Goal: Transaction & Acquisition: Purchase product/service

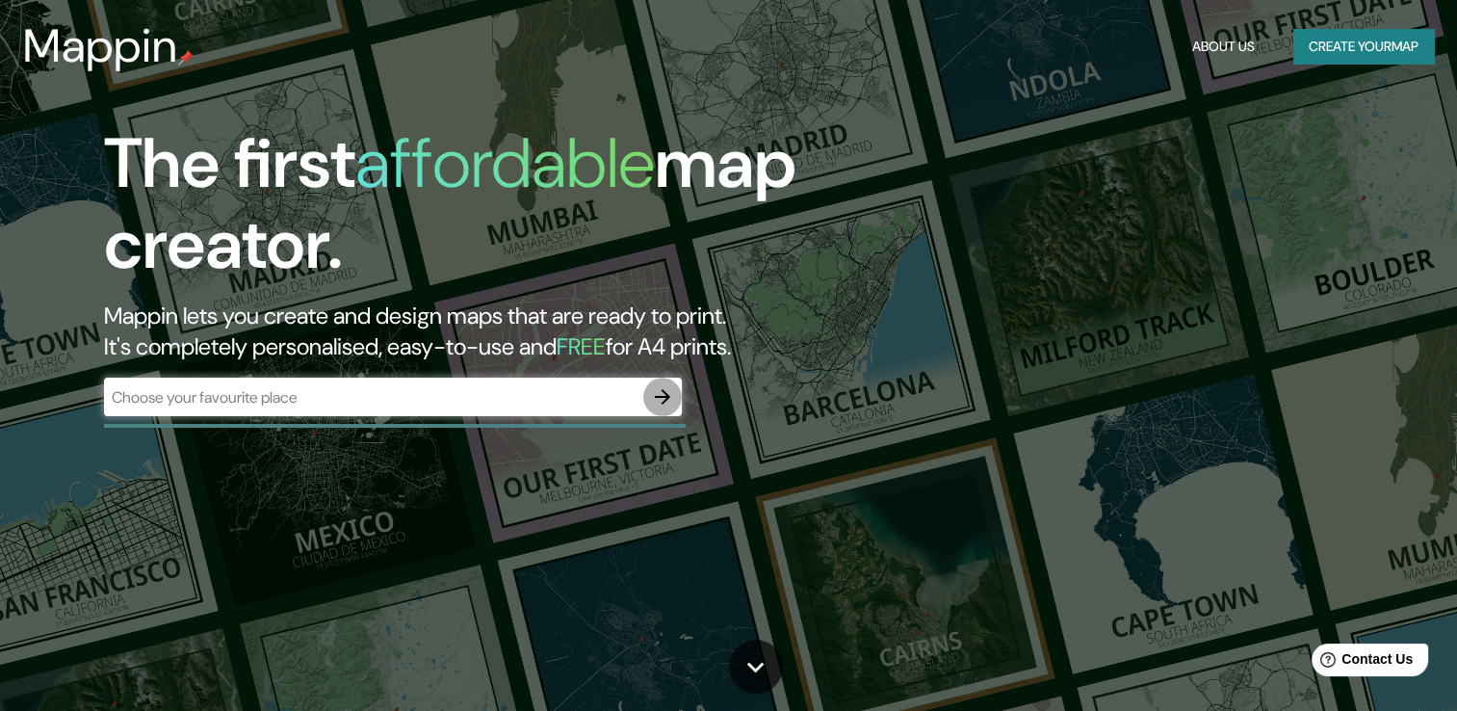
click at [662, 391] on icon "button" at bounding box center [662, 396] width 15 height 15
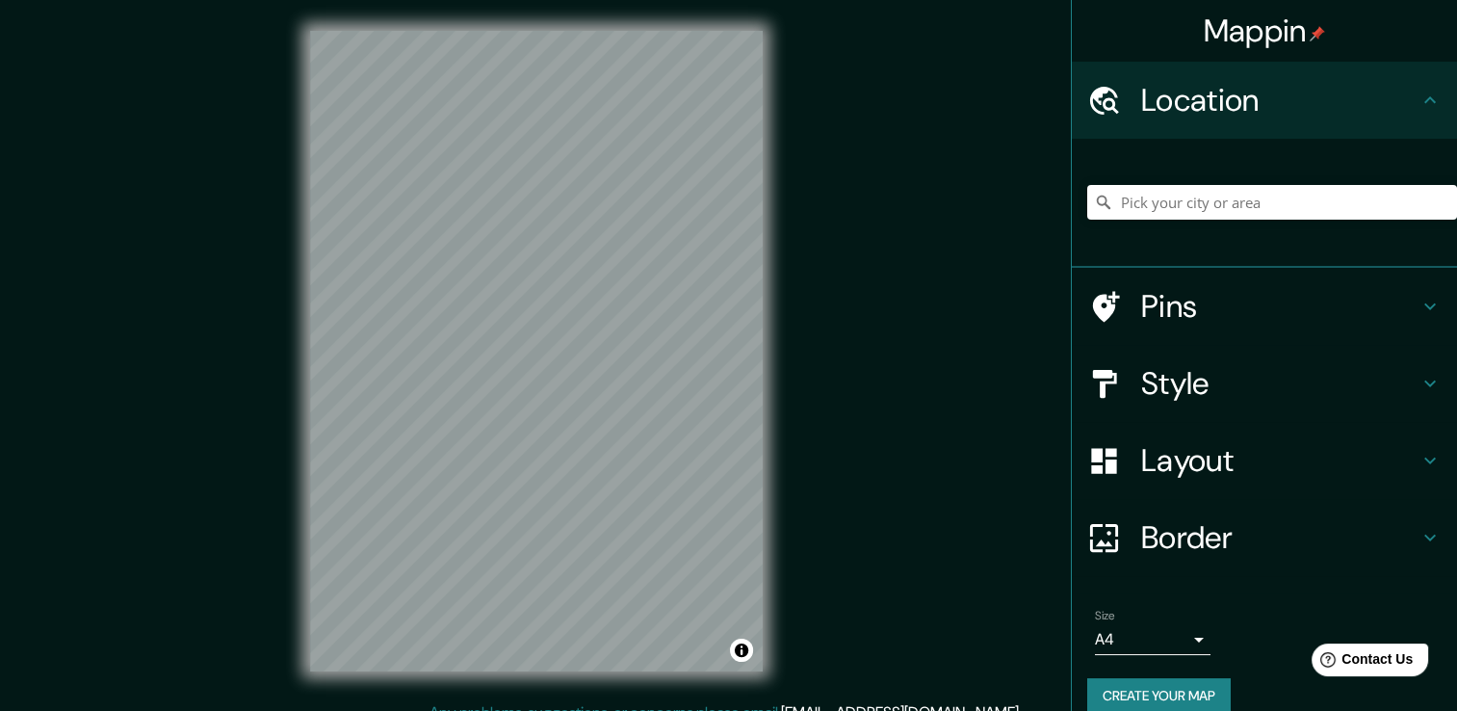
click at [1110, 537] on div at bounding box center [1114, 538] width 54 height 34
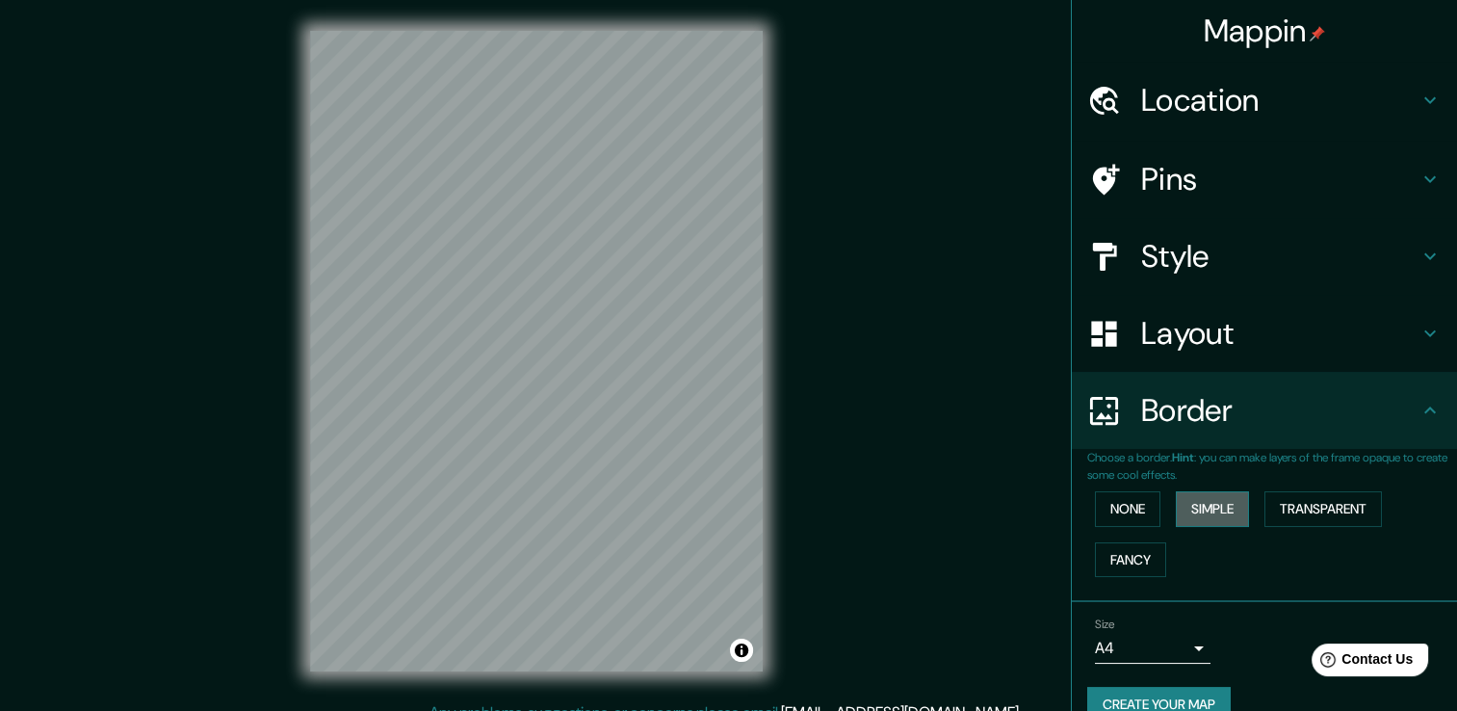
click at [1232, 508] on button "Simple" at bounding box center [1212, 509] width 73 height 36
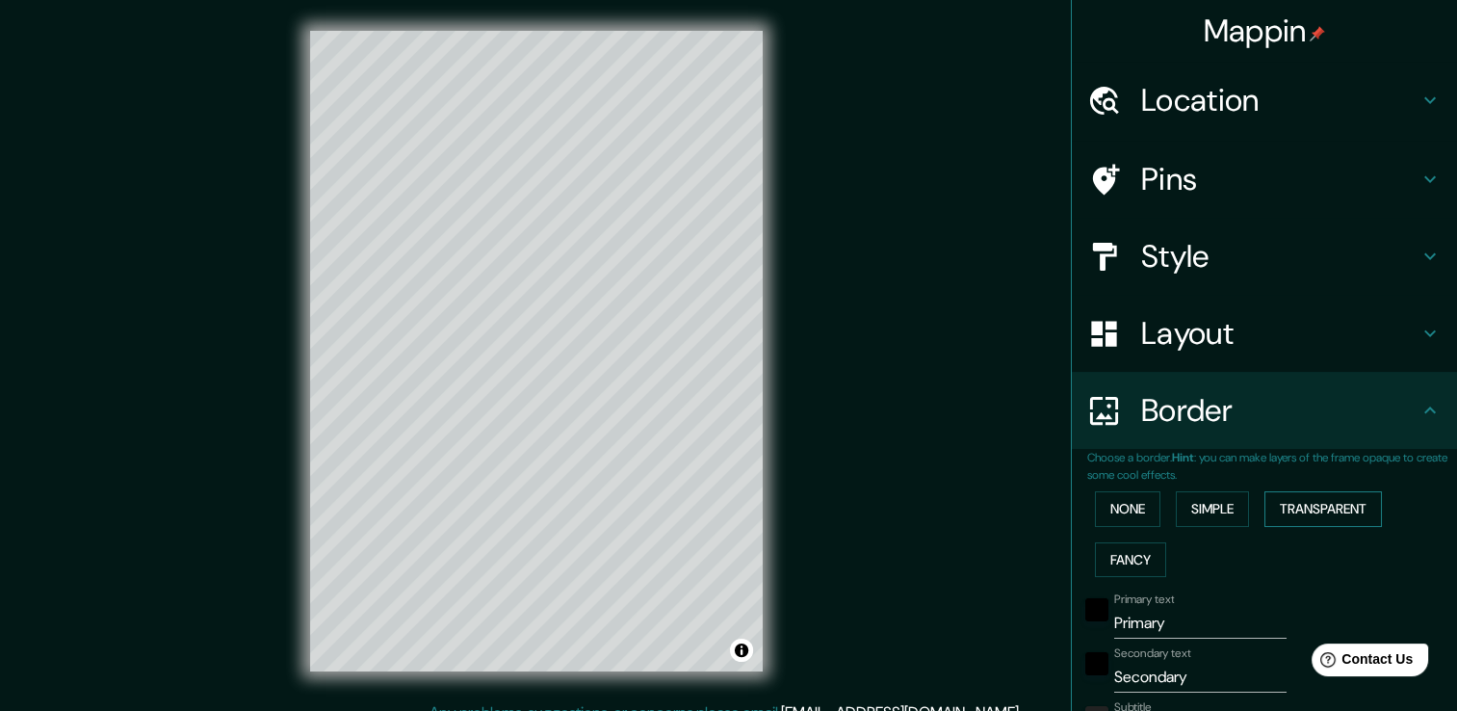
click at [1320, 514] on button "Transparent" at bounding box center [1322, 509] width 117 height 36
click at [1117, 506] on button "None" at bounding box center [1127, 509] width 65 height 36
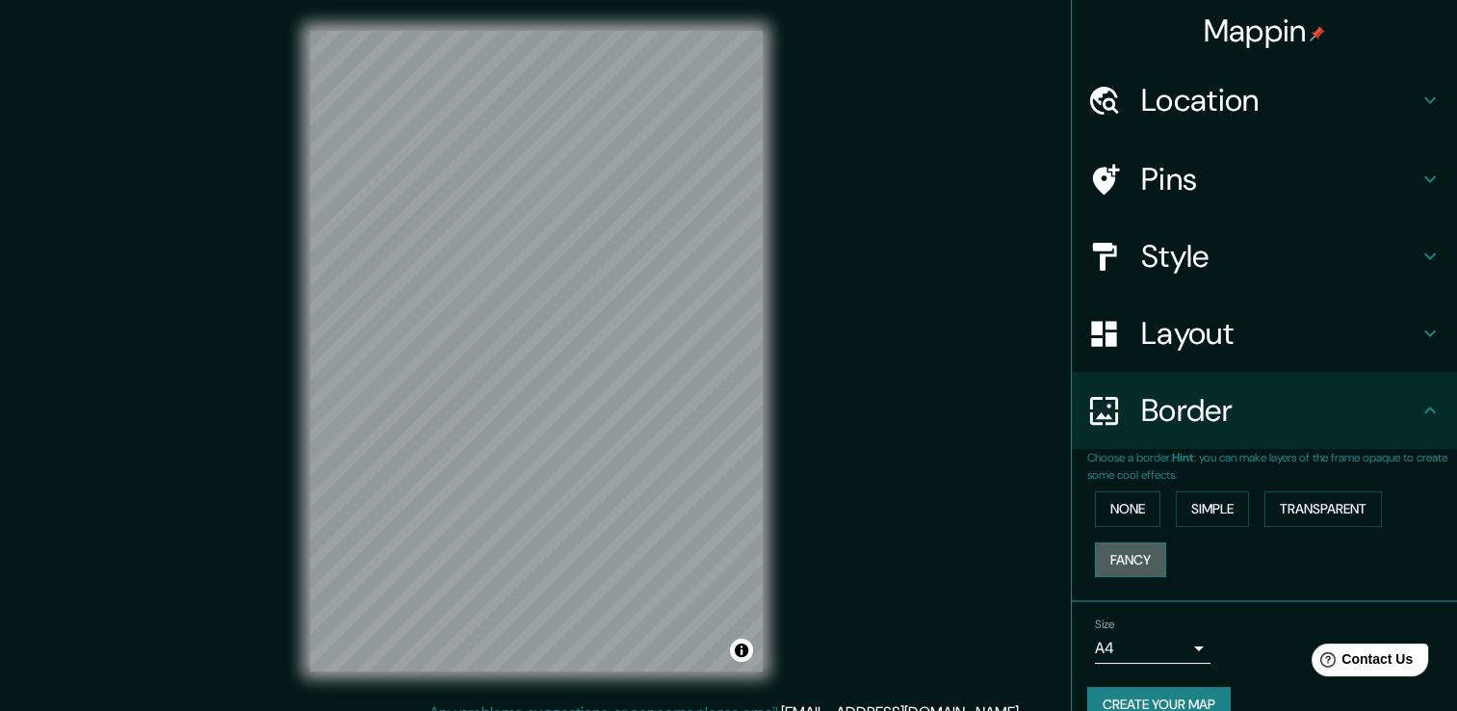
click at [1123, 552] on button "Fancy" at bounding box center [1130, 560] width 71 height 36
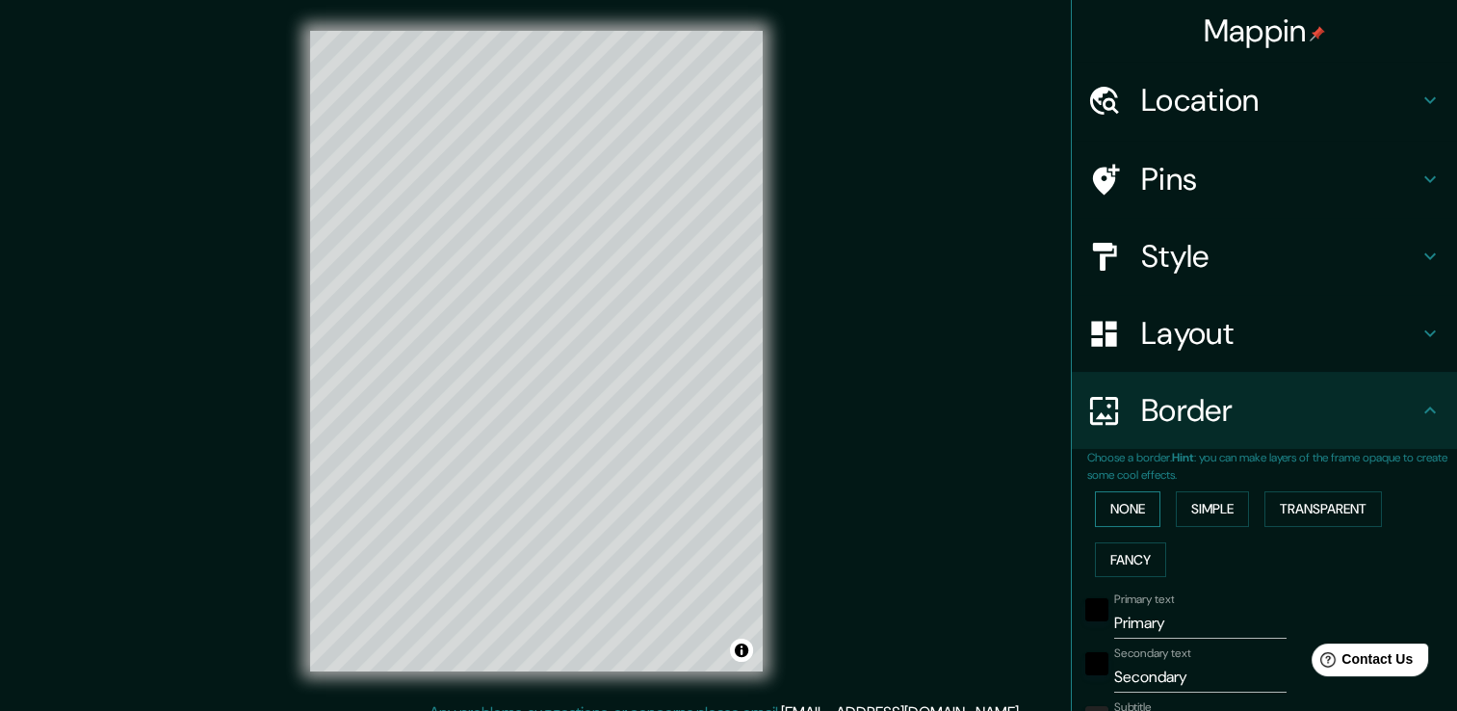
click at [1114, 514] on button "None" at bounding box center [1127, 509] width 65 height 36
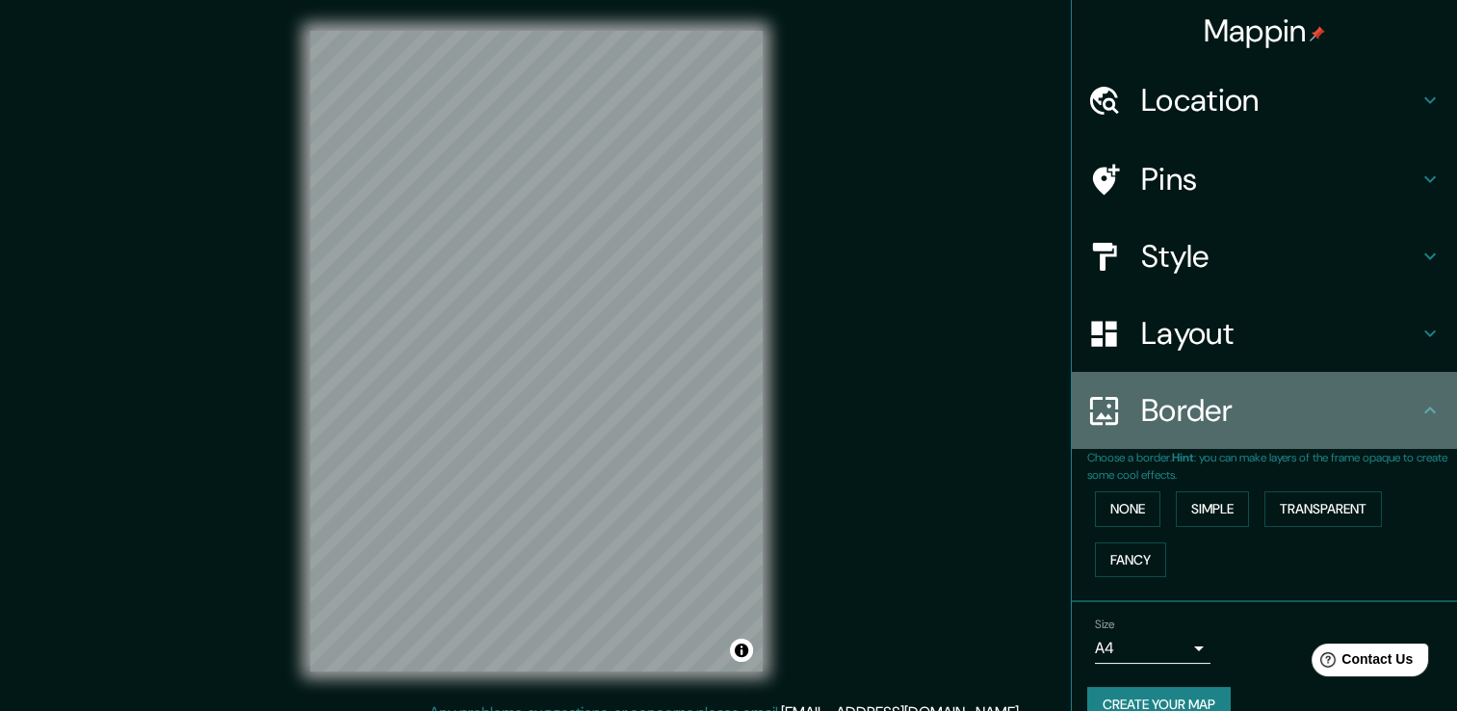
click at [1144, 398] on h4 "Border" at bounding box center [1279, 410] width 277 height 39
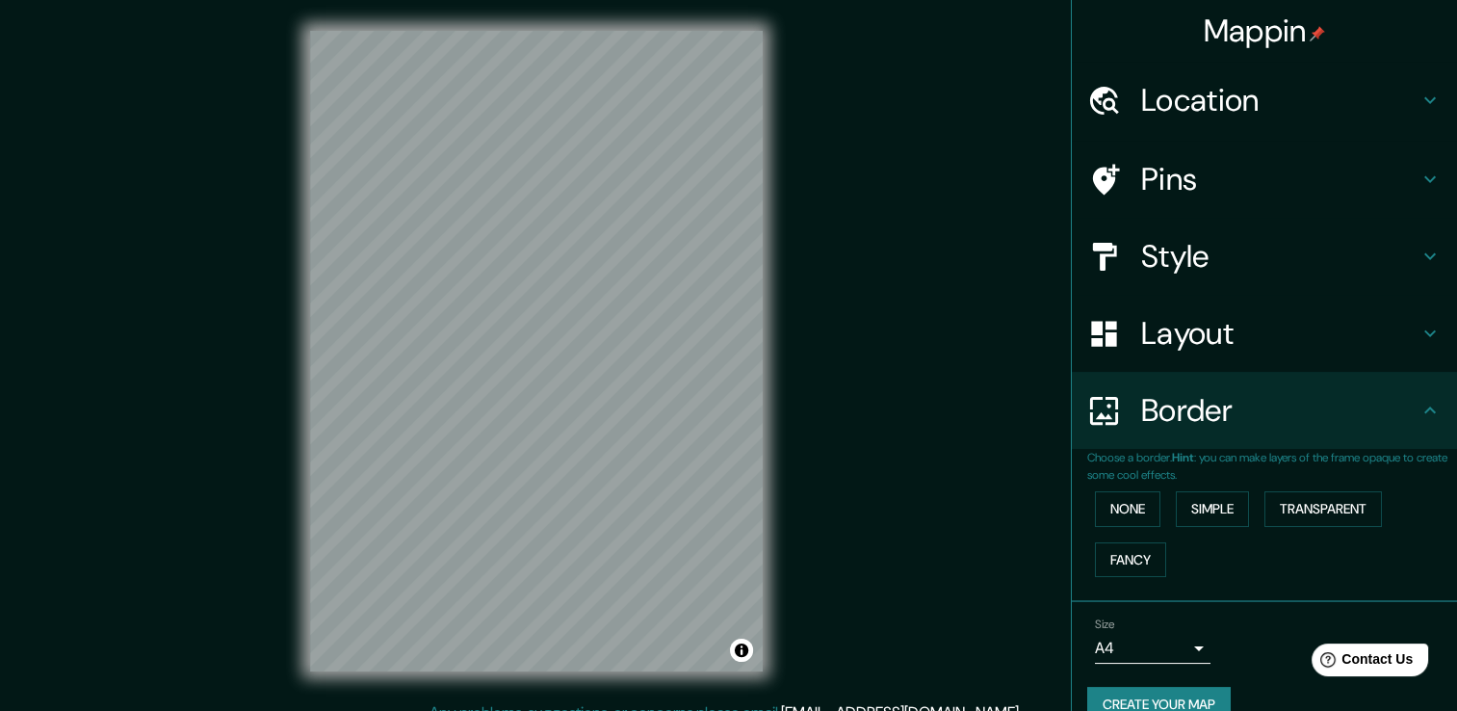
click at [1245, 323] on h4 "Layout" at bounding box center [1279, 333] width 277 height 39
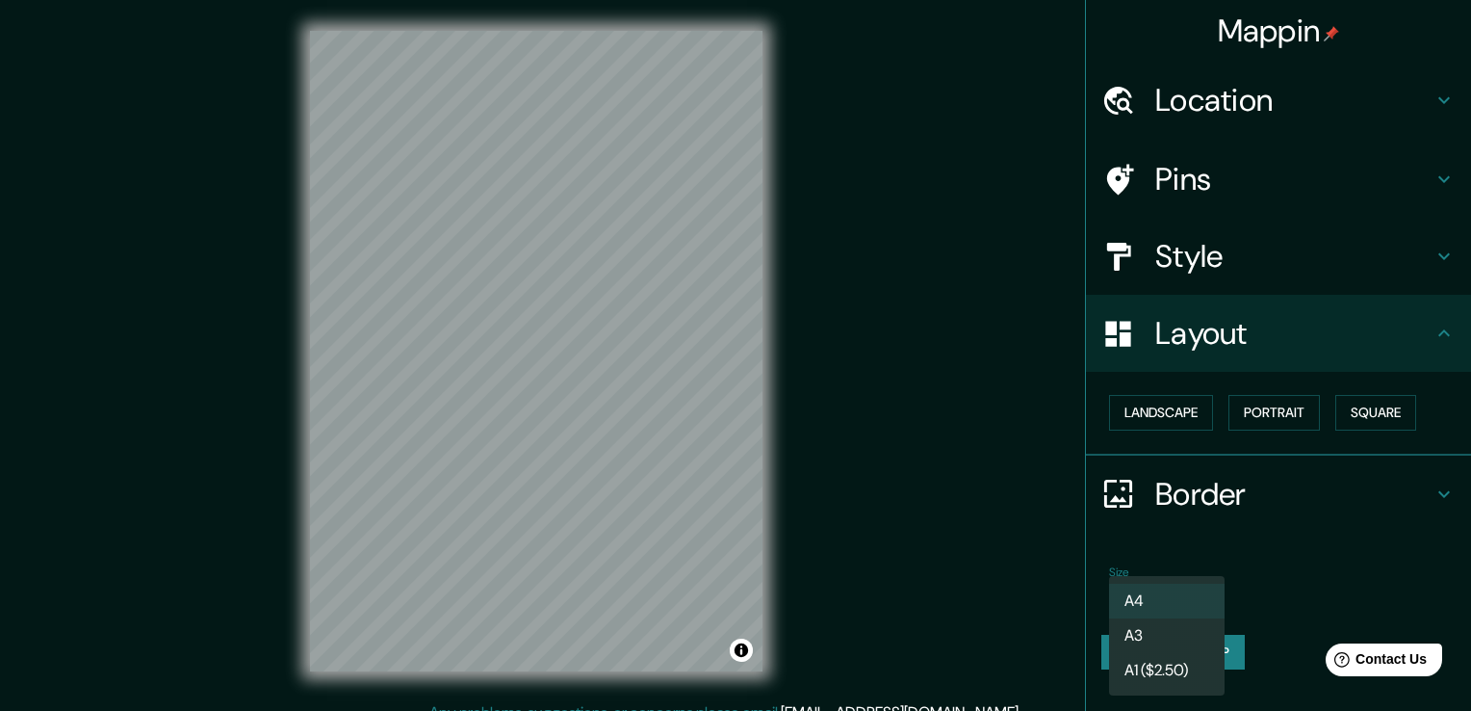
click at [1198, 591] on body "Mappin Location Pins Style Layout Landscape Portrait Square Border Choose a bor…" at bounding box center [735, 355] width 1471 height 711
click at [1159, 640] on li "A3" at bounding box center [1167, 635] width 116 height 35
click at [1202, 596] on body "Mappin Location Pins Style Layout Landscape Portrait Square Border Choose a bor…" at bounding box center [735, 355] width 1471 height 711
click at [1152, 599] on li "A4" at bounding box center [1167, 600] width 116 height 35
type input "single"
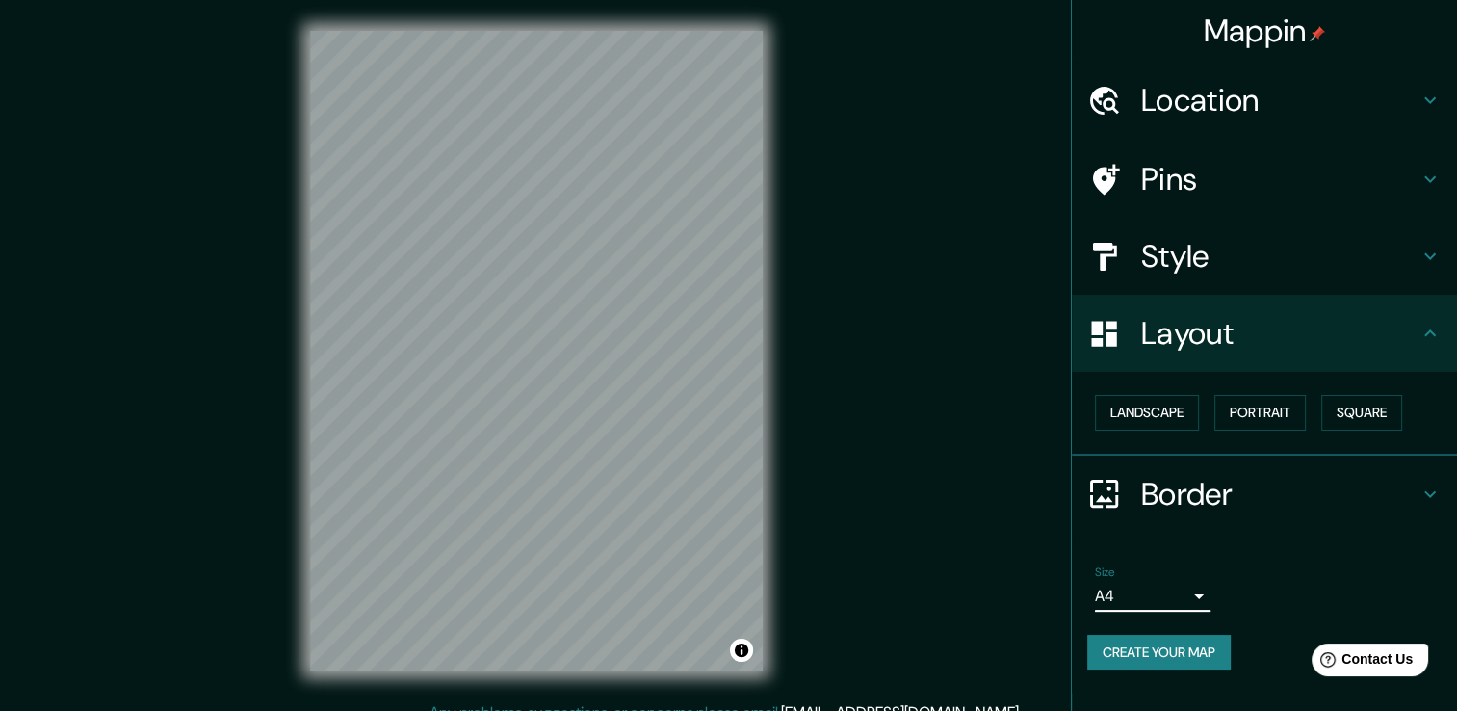
click at [1179, 259] on h4 "Style" at bounding box center [1279, 256] width 277 height 39
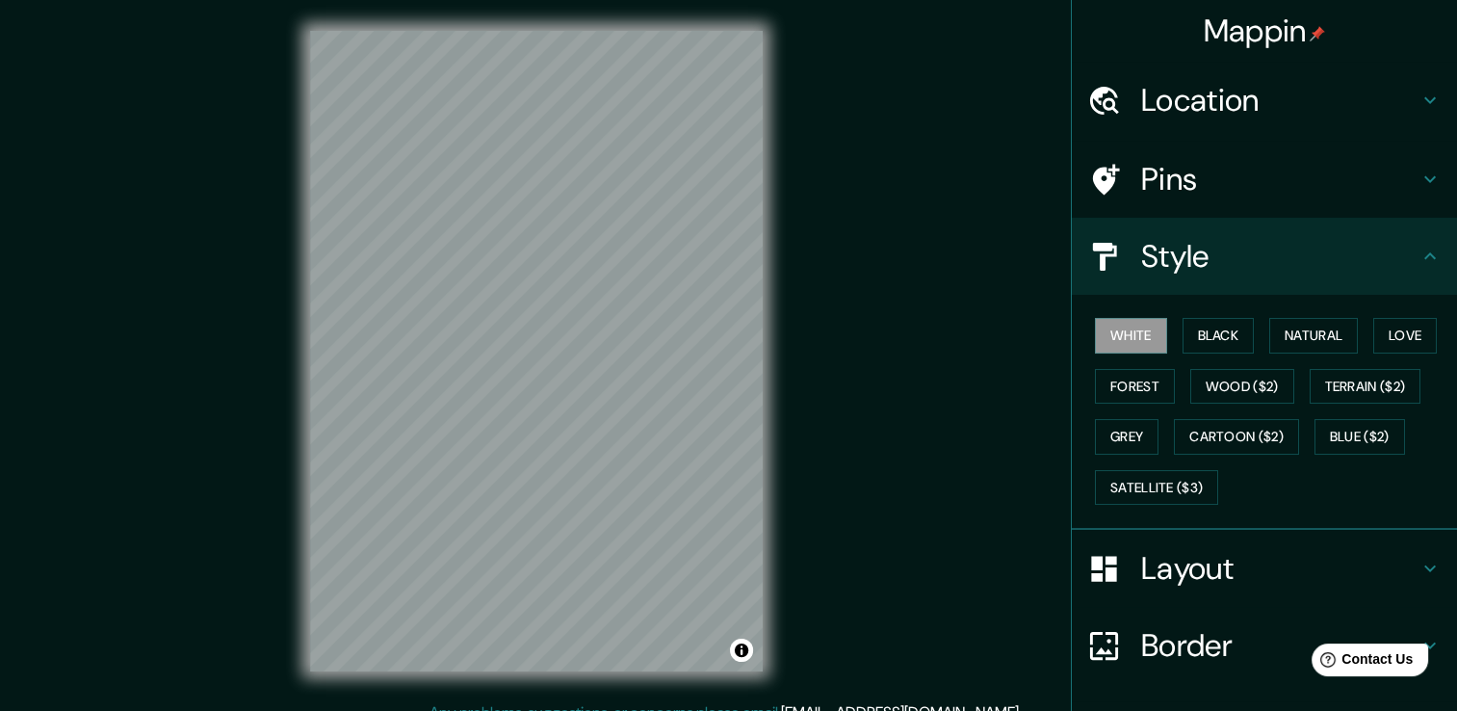
click at [1174, 549] on h4 "Layout" at bounding box center [1279, 568] width 277 height 39
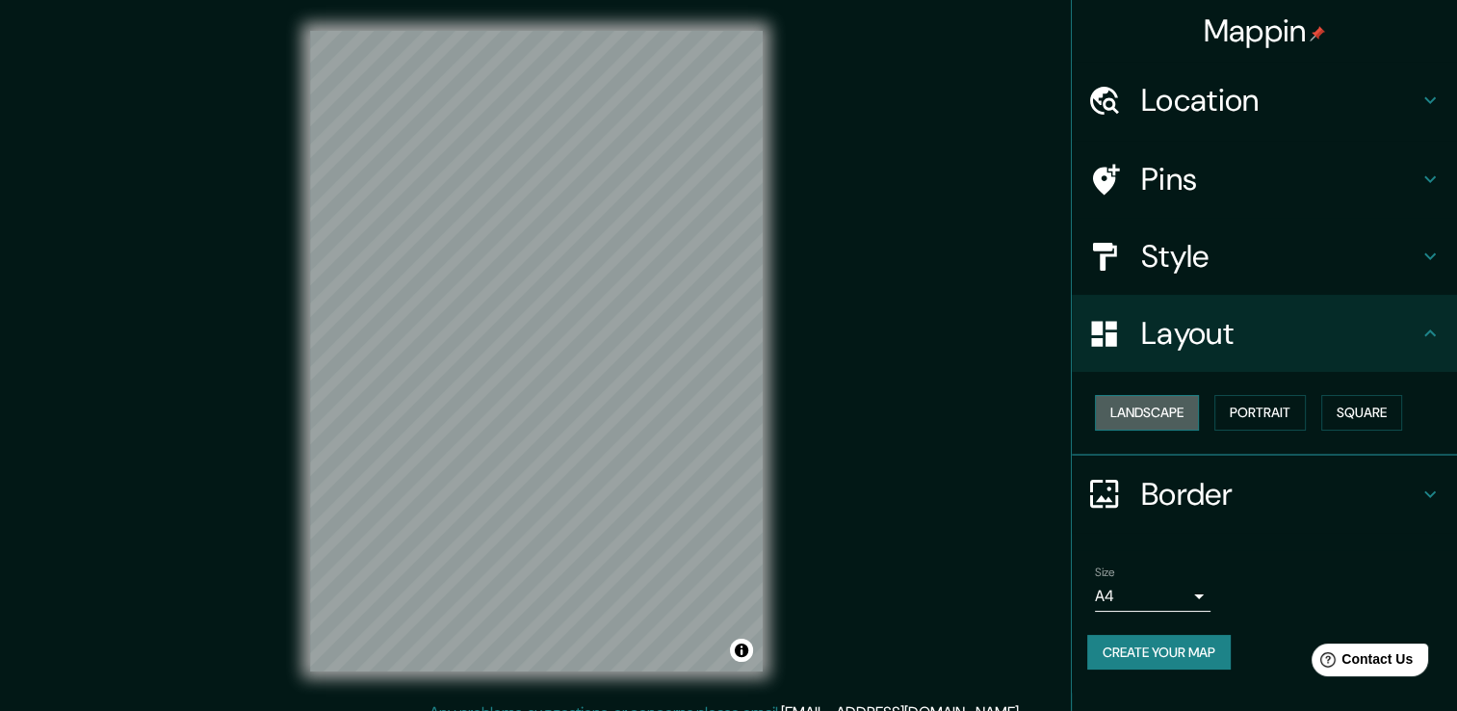
click at [1176, 415] on button "Landscape" at bounding box center [1147, 413] width 104 height 36
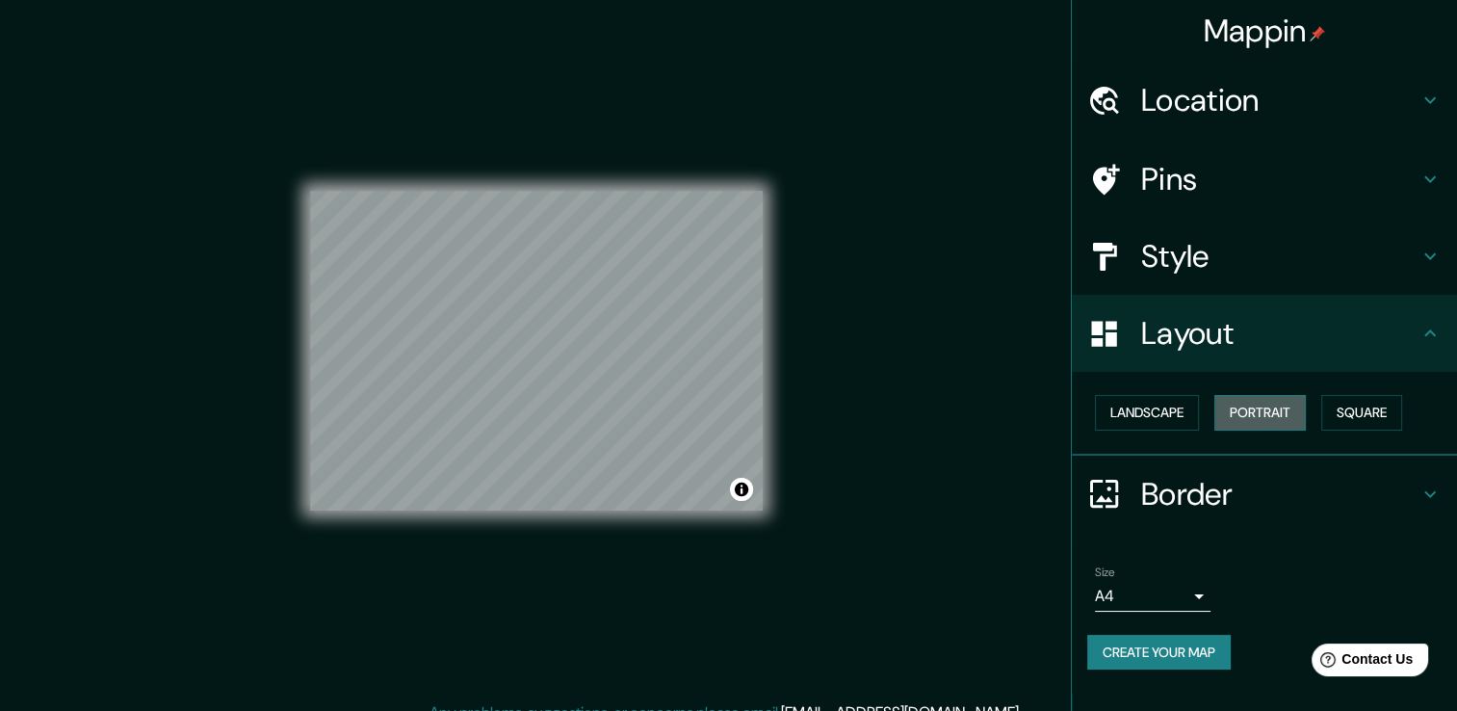
click at [1249, 406] on button "Portrait" at bounding box center [1259, 413] width 91 height 36
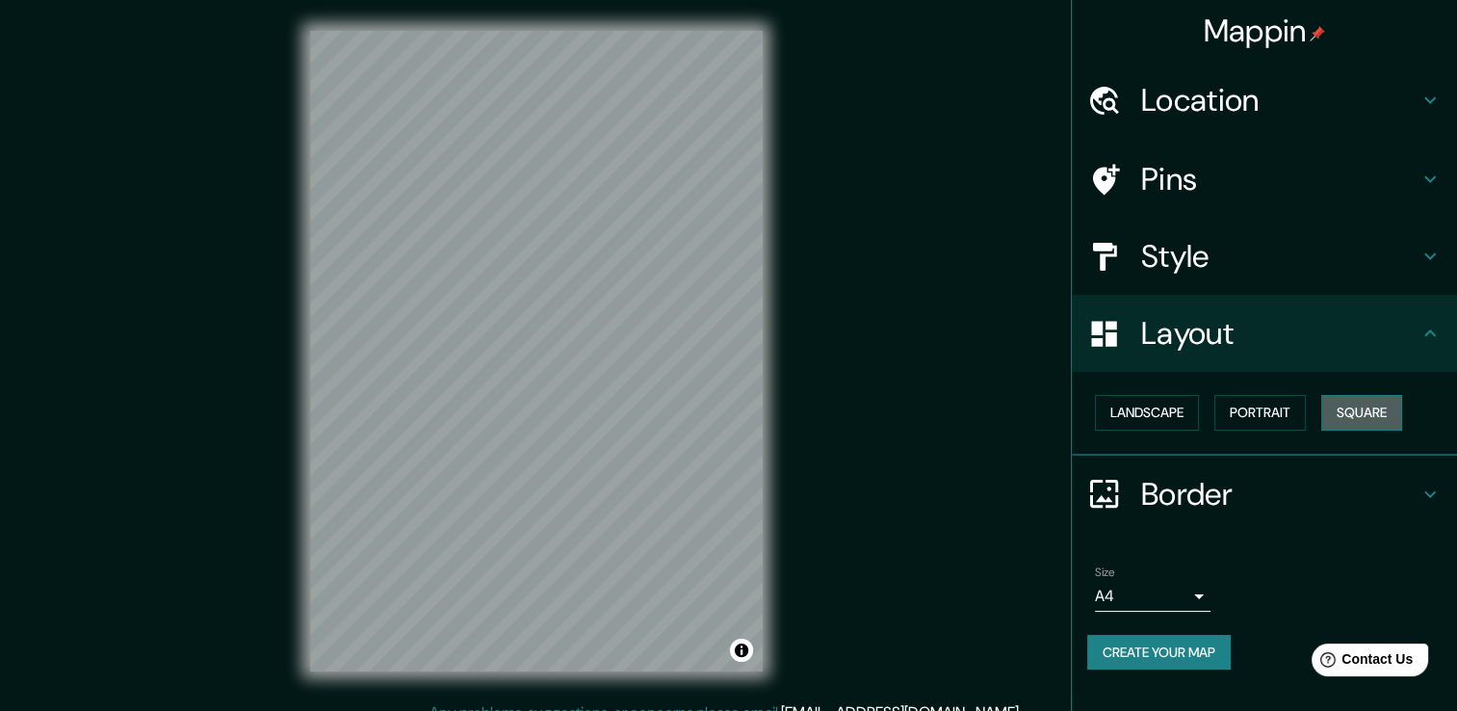
click at [1379, 408] on button "Square" at bounding box center [1361, 413] width 81 height 36
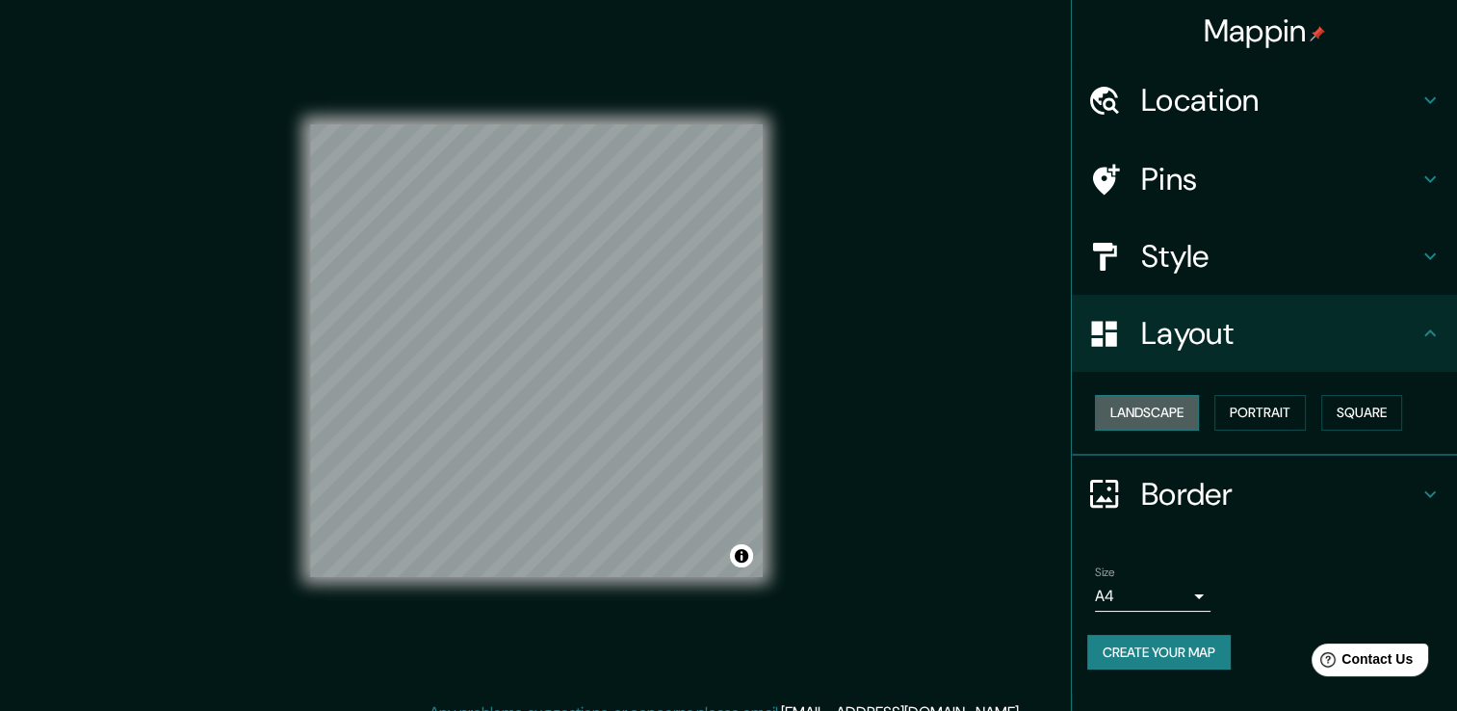
click at [1156, 414] on button "Landscape" at bounding box center [1147, 413] width 104 height 36
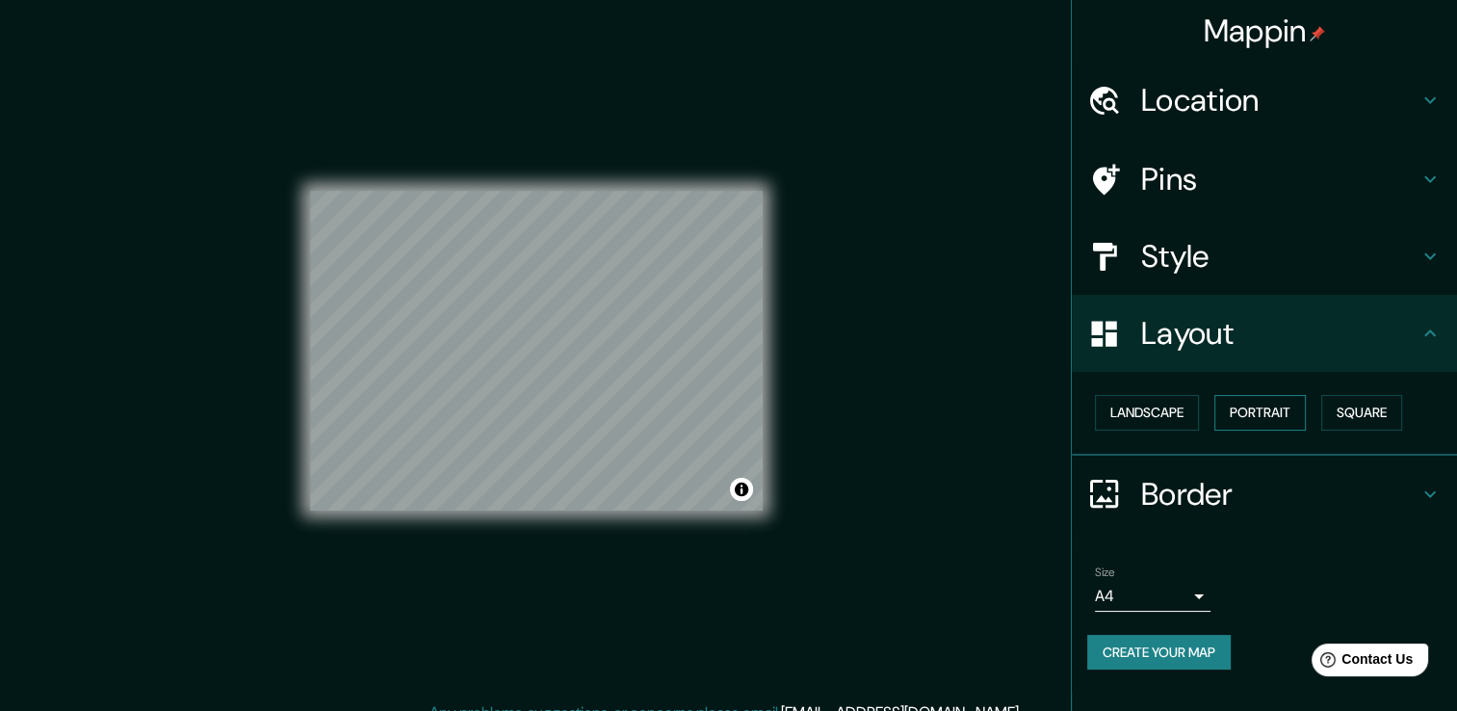
click at [1232, 404] on button "Portrait" at bounding box center [1259, 413] width 91 height 36
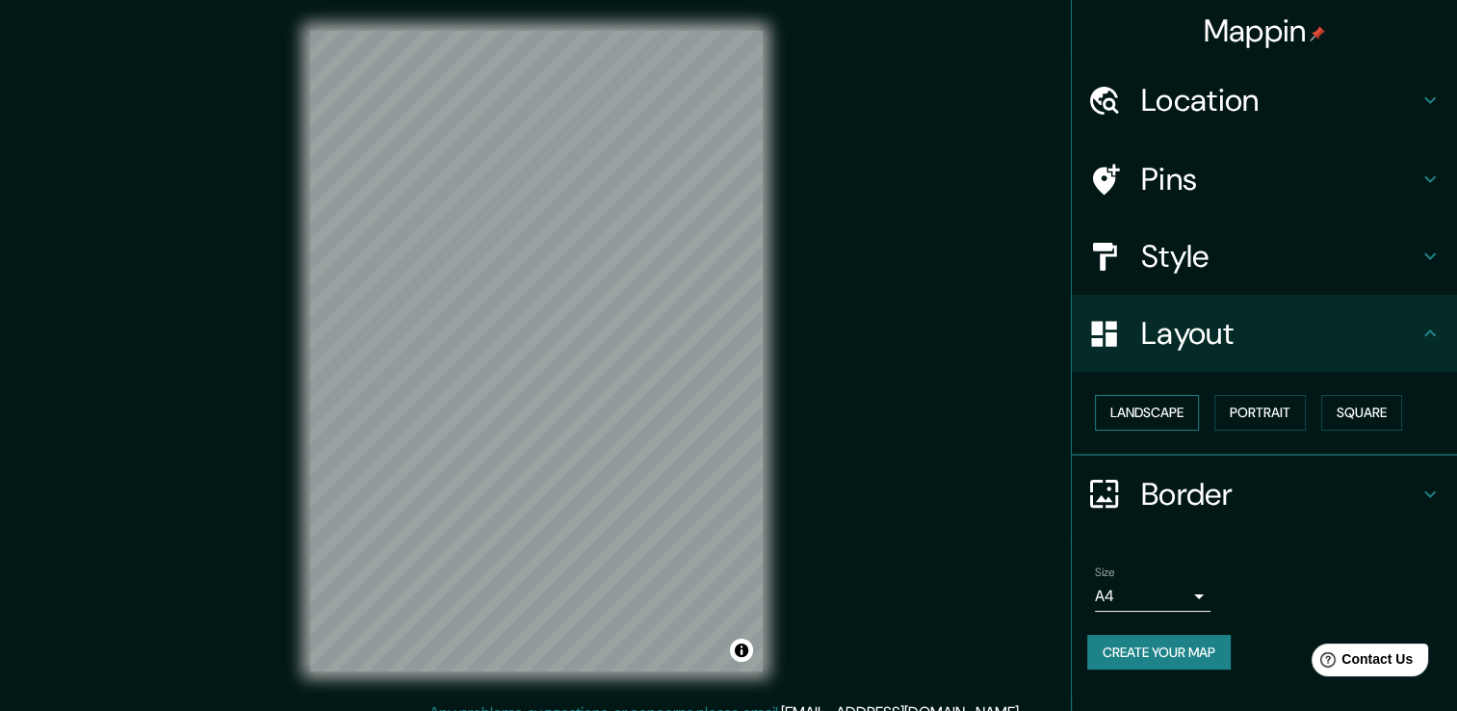
click at [1167, 419] on button "Landscape" at bounding box center [1147, 413] width 104 height 36
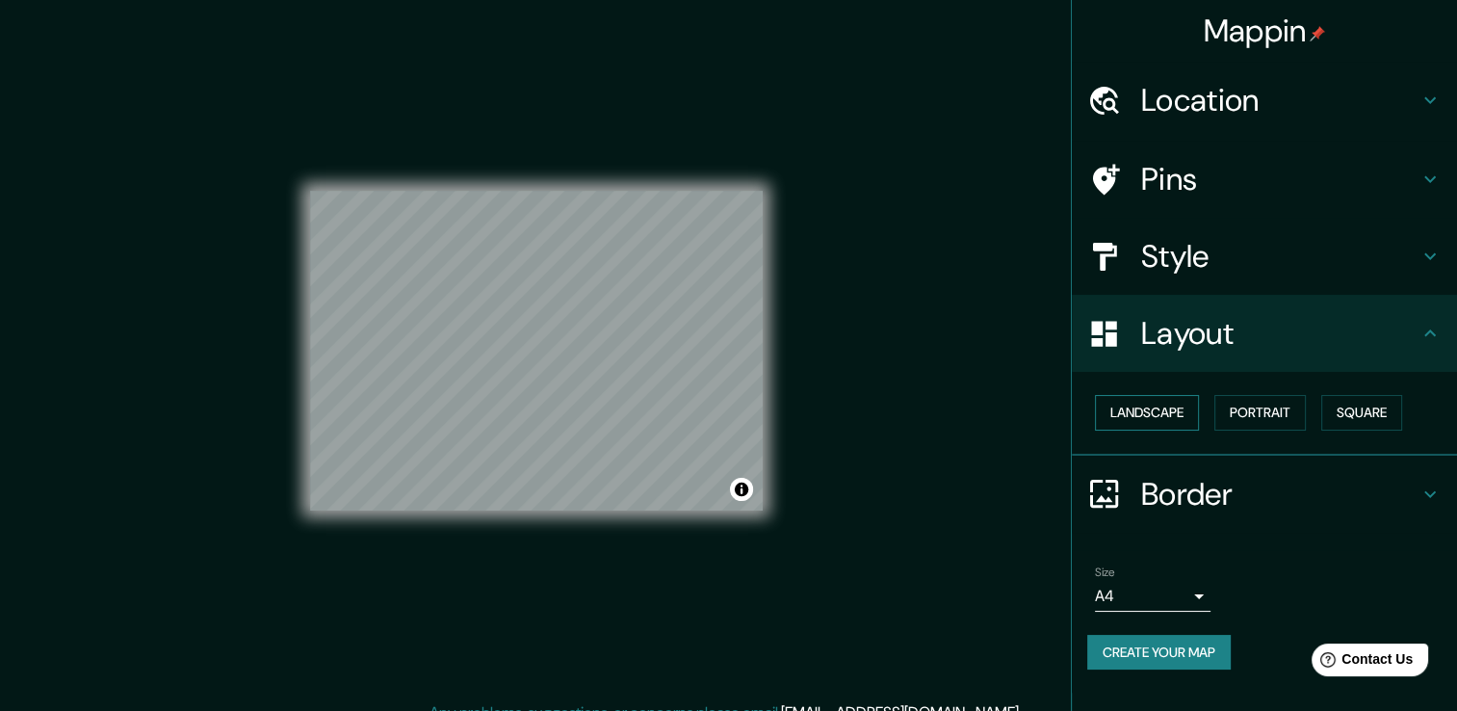
drag, startPoint x: 1122, startPoint y: 403, endPoint x: 1136, endPoint y: 403, distance: 14.4
click at [1129, 403] on button "Landscape" at bounding box center [1147, 413] width 104 height 36
click at [1282, 402] on button "Portrait" at bounding box center [1259, 413] width 91 height 36
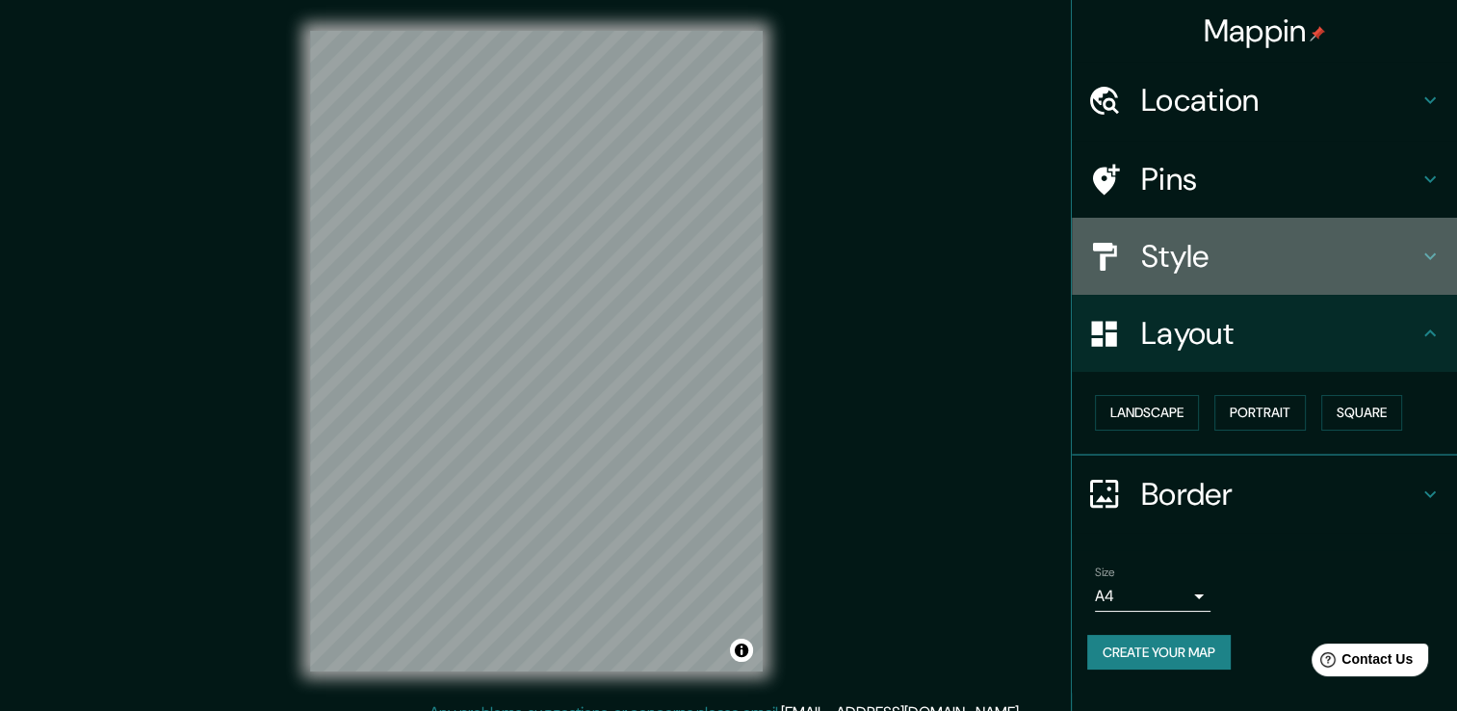
click at [1205, 238] on h4 "Style" at bounding box center [1279, 256] width 277 height 39
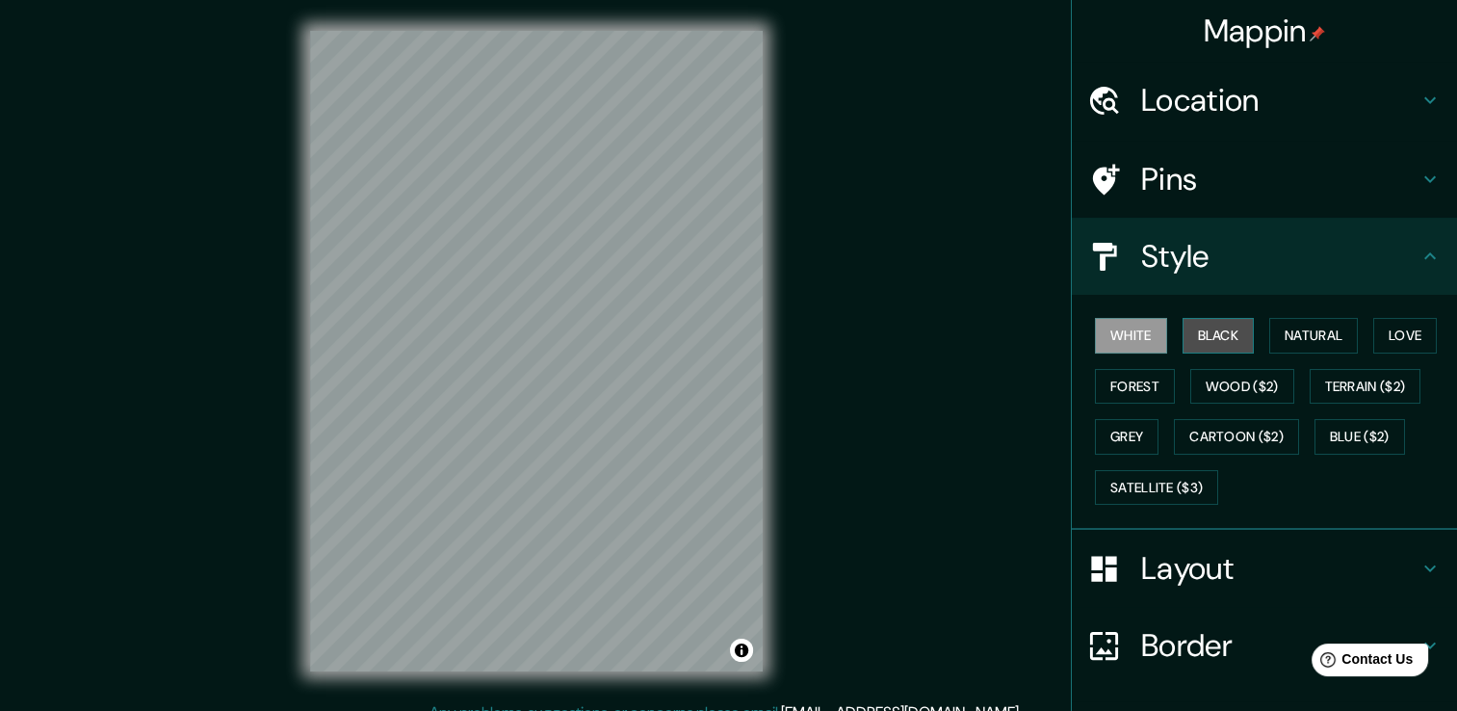
click at [1184, 331] on button "Black" at bounding box center [1218, 336] width 72 height 36
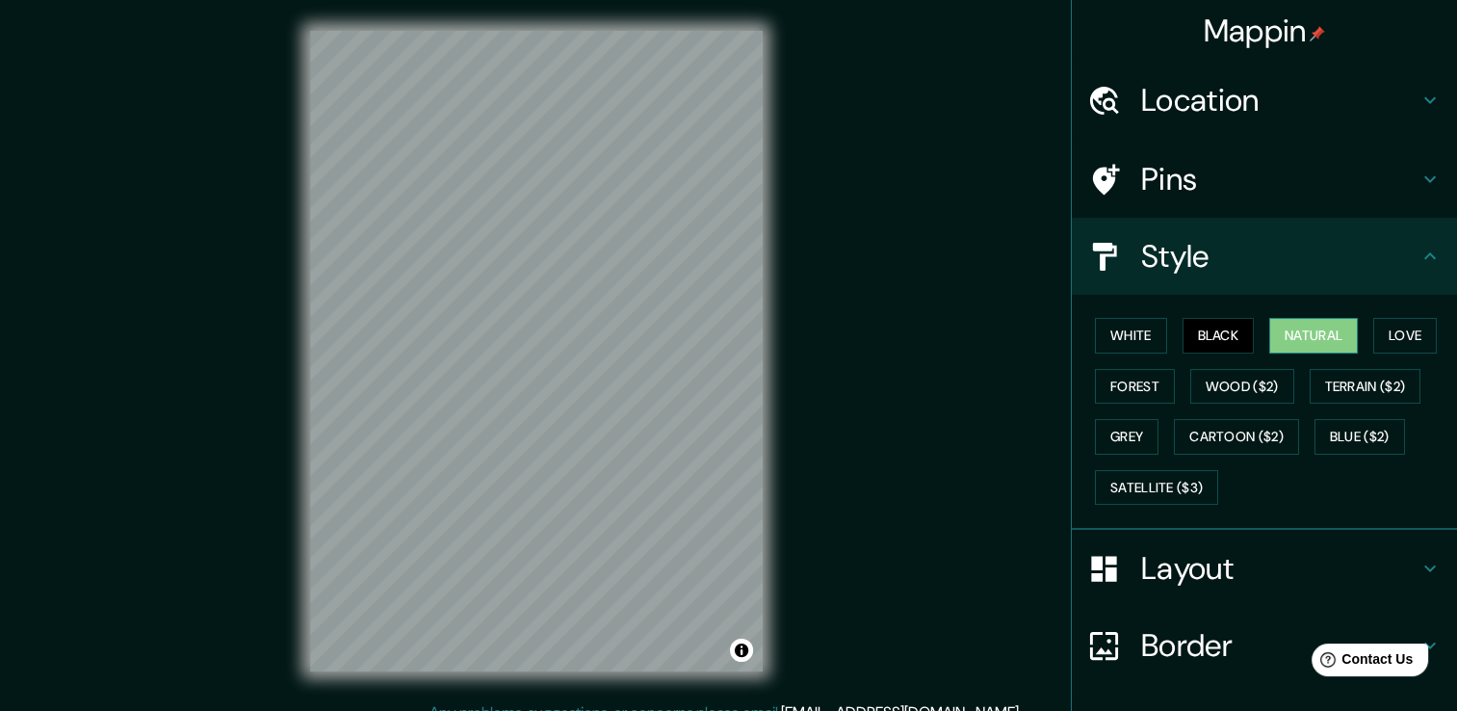
click at [1304, 341] on button "Natural" at bounding box center [1313, 336] width 89 height 36
click at [1390, 331] on button "Love" at bounding box center [1405, 336] width 64 height 36
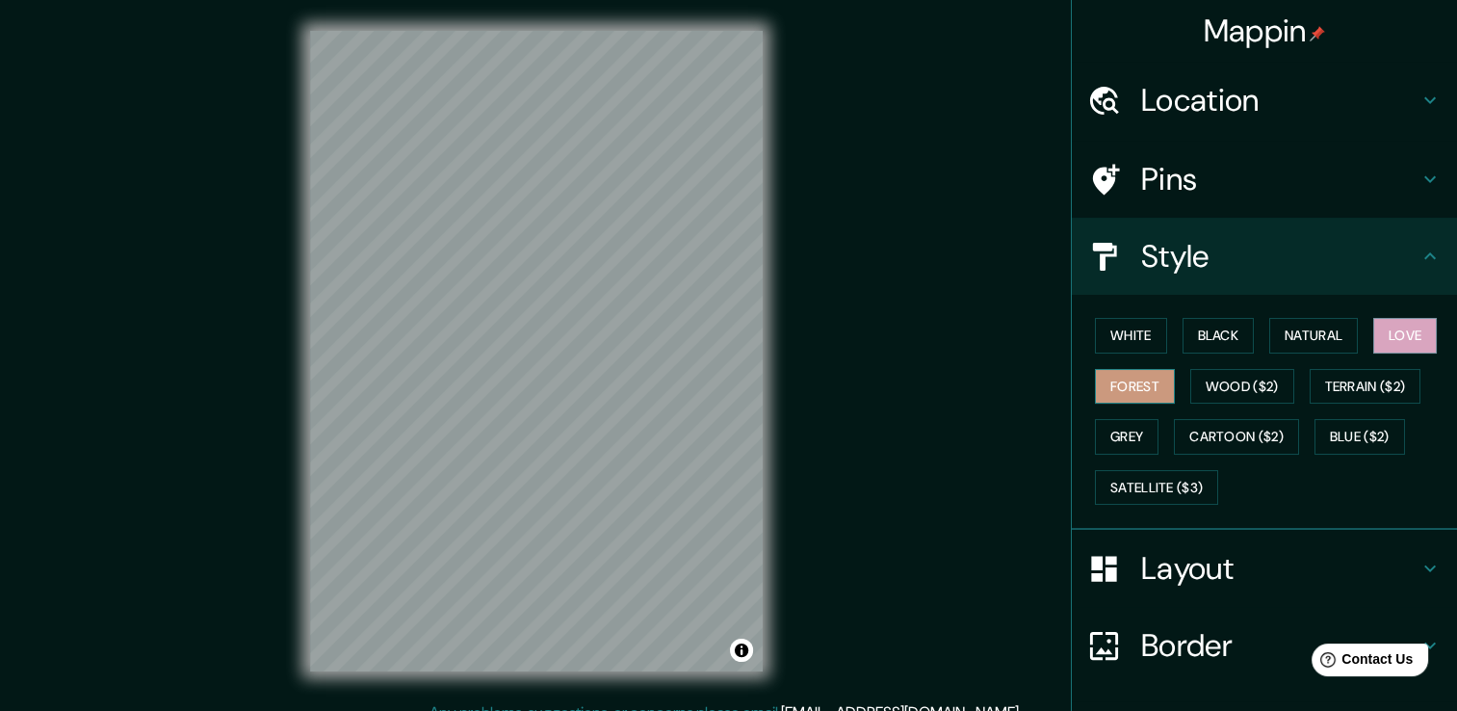
click at [1096, 382] on button "Forest" at bounding box center [1135, 387] width 80 height 36
click at [1110, 446] on button "Grey" at bounding box center [1127, 437] width 64 height 36
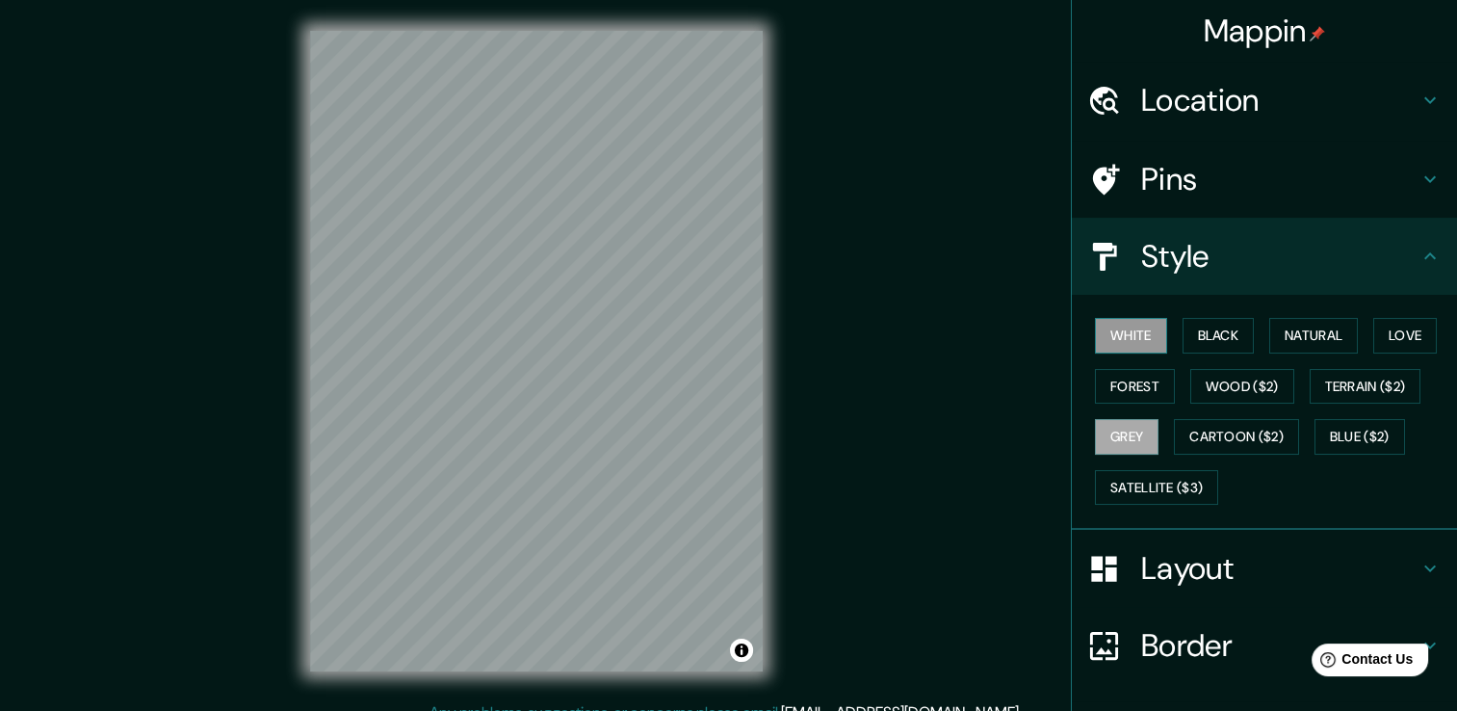
click at [1097, 327] on button "White" at bounding box center [1131, 336] width 72 height 36
click at [1271, 329] on button "Natural" at bounding box center [1313, 336] width 89 height 36
click at [1119, 331] on button "White" at bounding box center [1131, 336] width 72 height 36
click at [1155, 233] on div "Style" at bounding box center [1264, 256] width 385 height 77
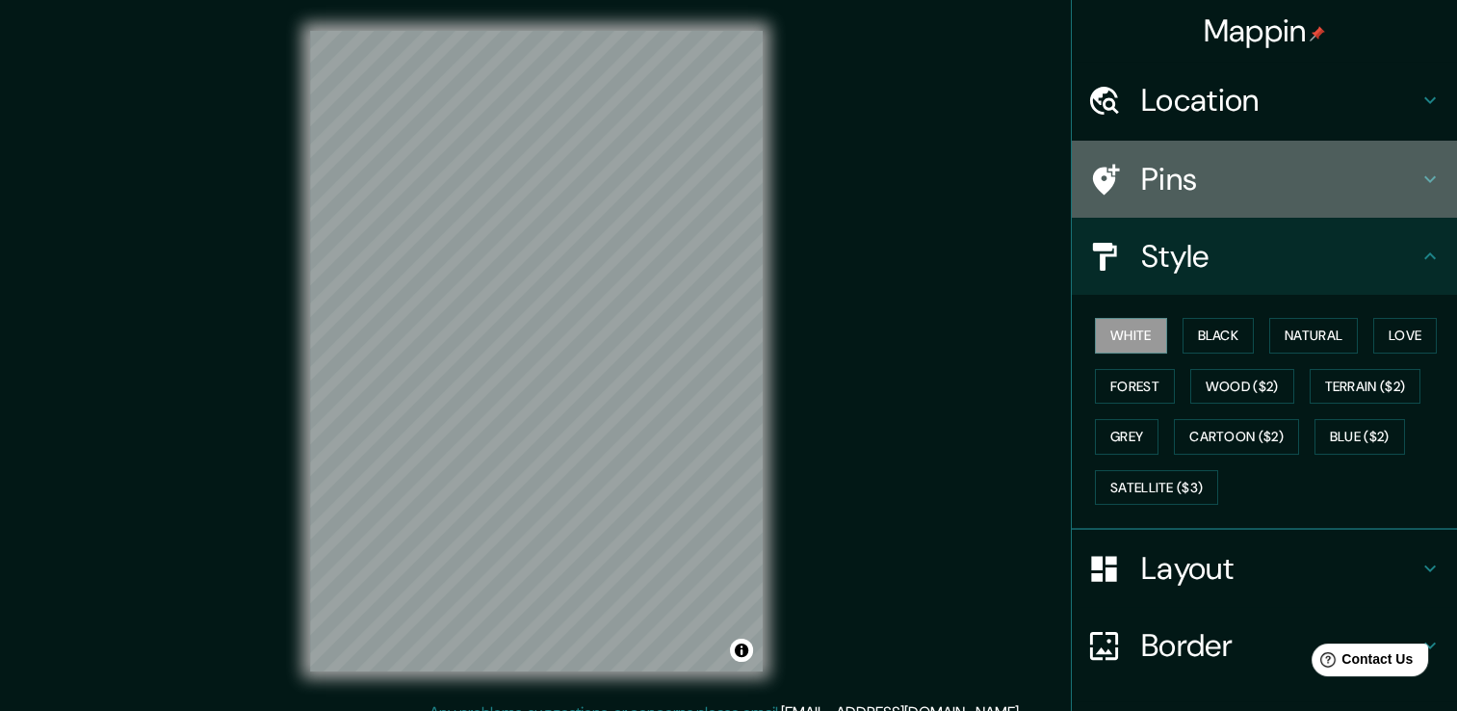
click at [1150, 156] on div "Pins" at bounding box center [1264, 179] width 385 height 77
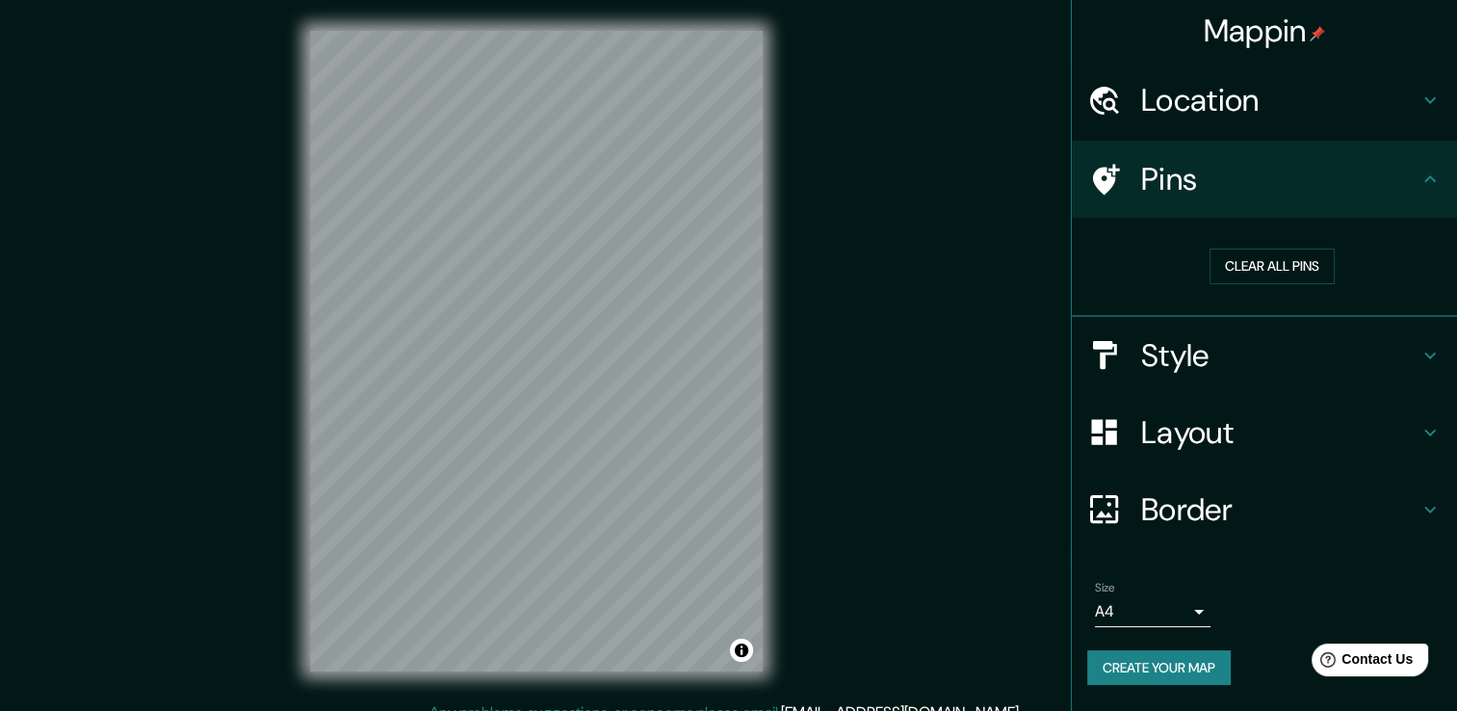
click at [1232, 91] on h4 "Location" at bounding box center [1279, 100] width 277 height 39
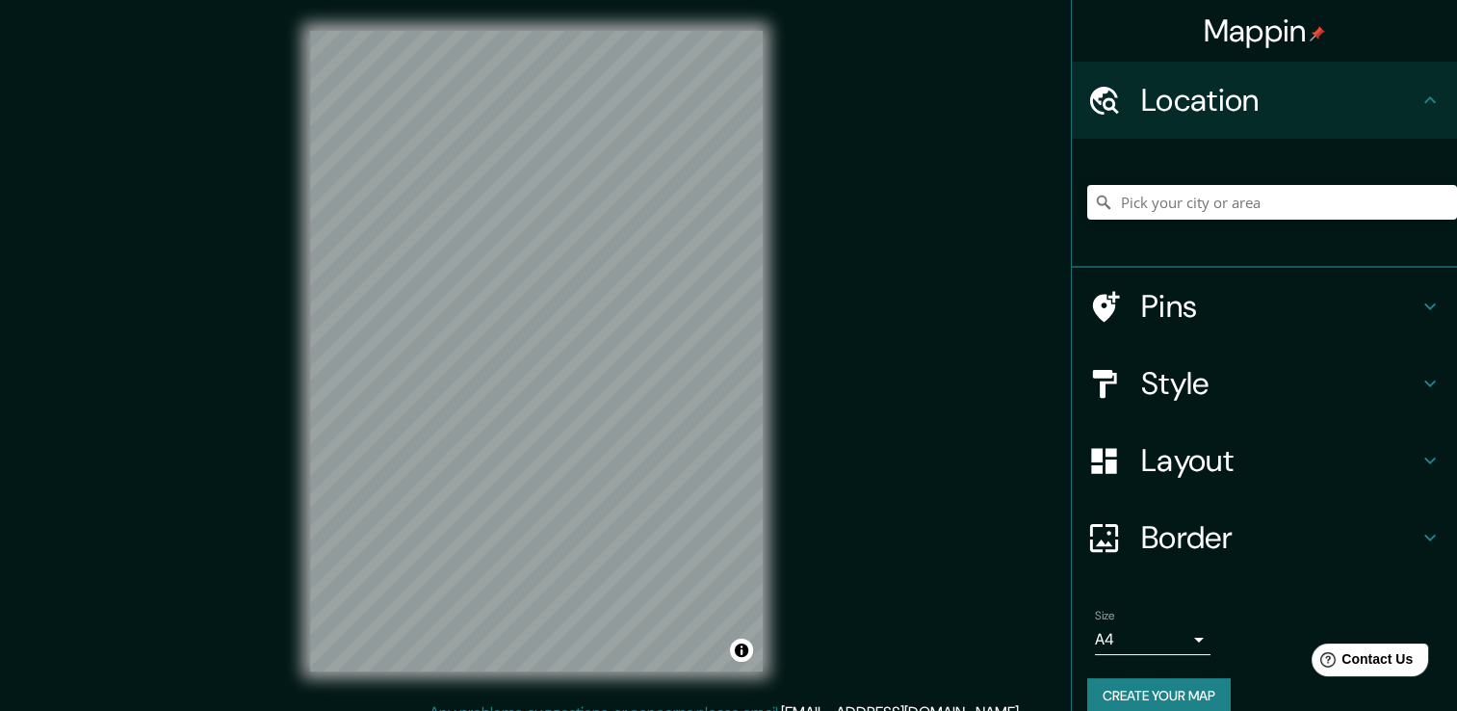
click at [1232, 91] on h4 "Location" at bounding box center [1279, 100] width 277 height 39
